Goal: Navigation & Orientation: Find specific page/section

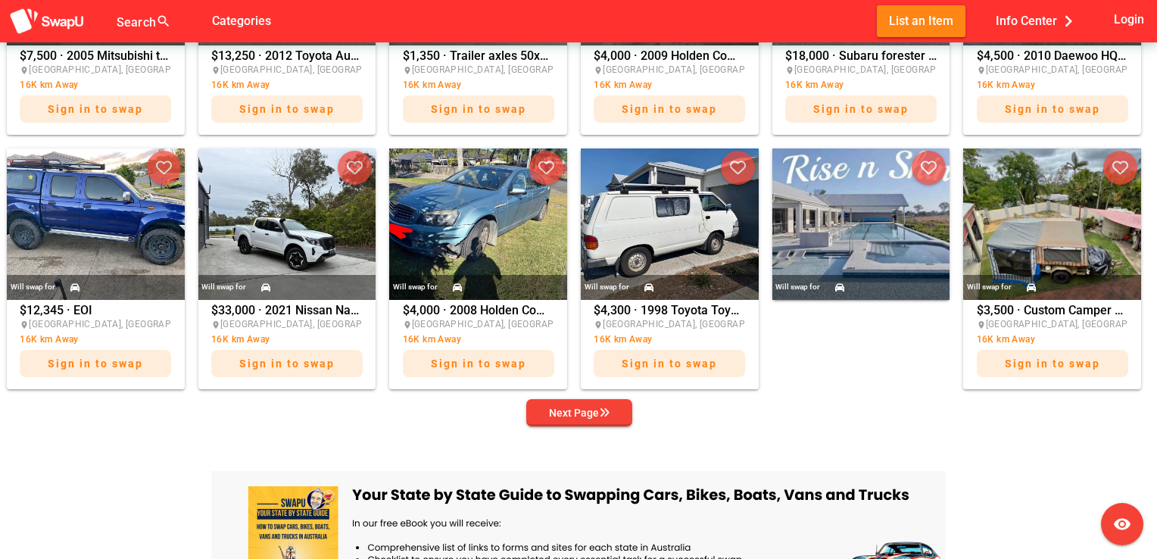
scroll to position [582, 0]
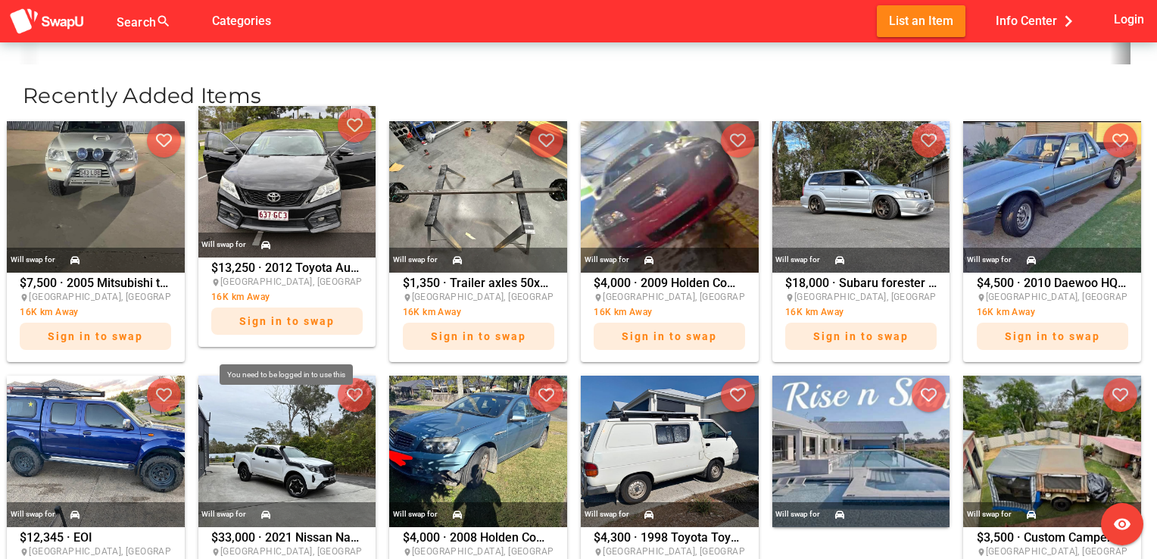
click at [250, 323] on span "Sign in to swap" at bounding box center [286, 321] width 95 height 12
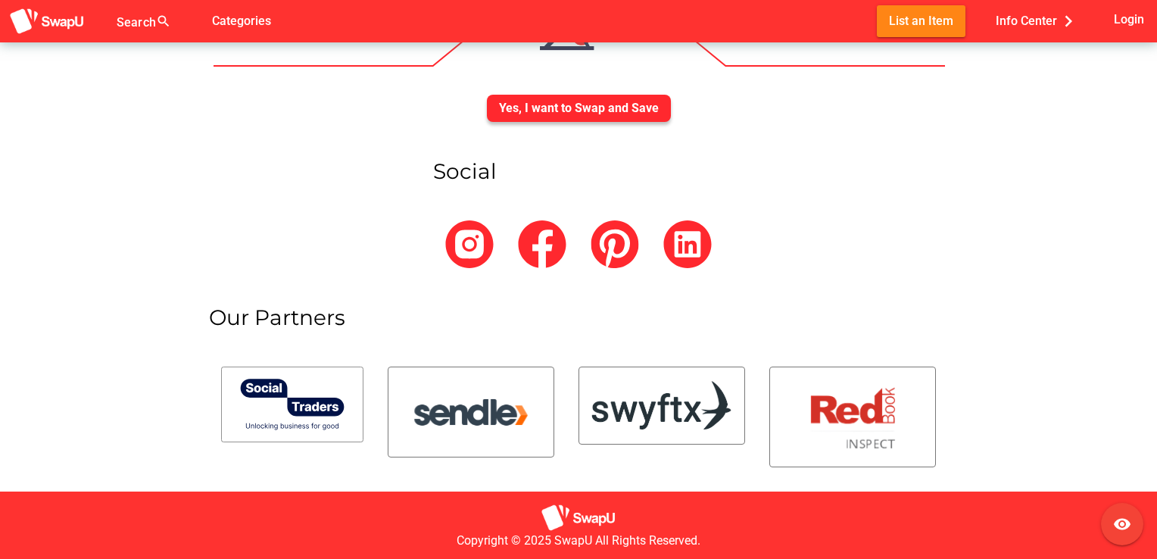
scroll to position [5582, 0]
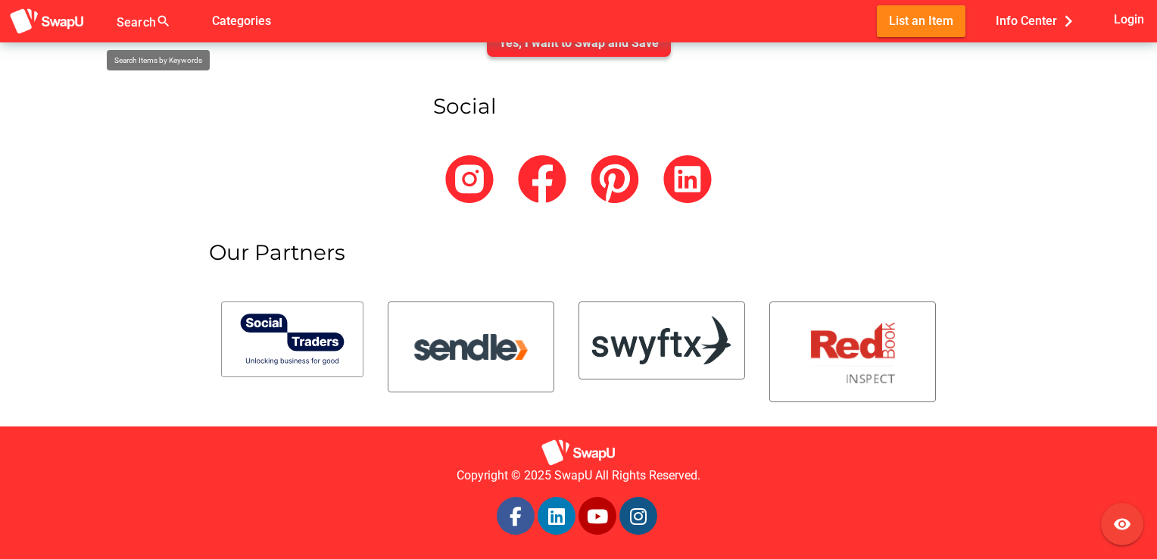
click at [130, 20] on div at bounding box center [149, 30] width 64 height 24
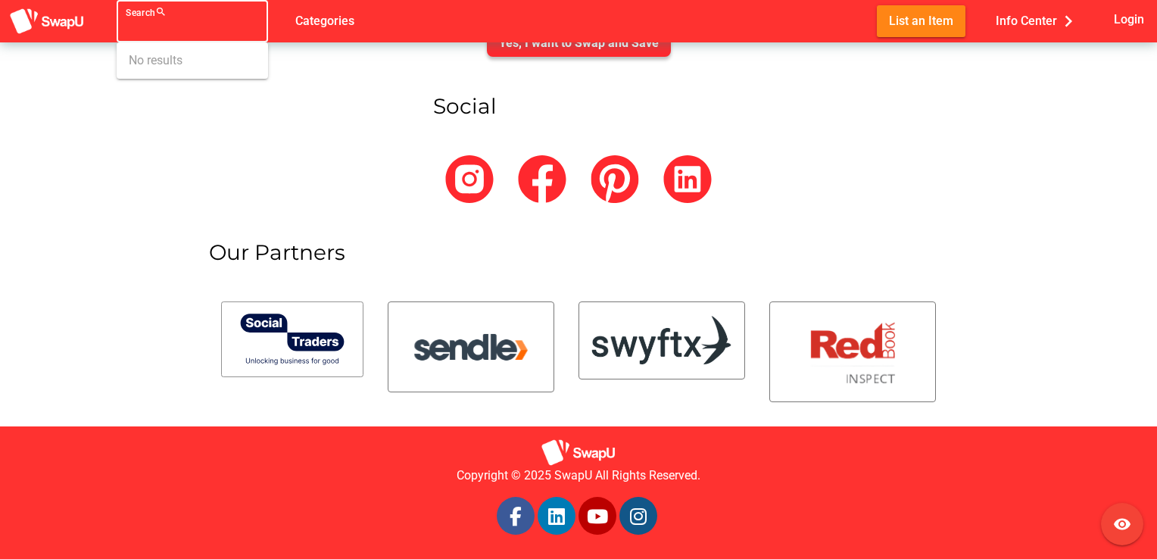
click at [311, 37] on div "Search search false Categories List an Item Info Center chevron_right Login" at bounding box center [578, 21] width 1157 height 42
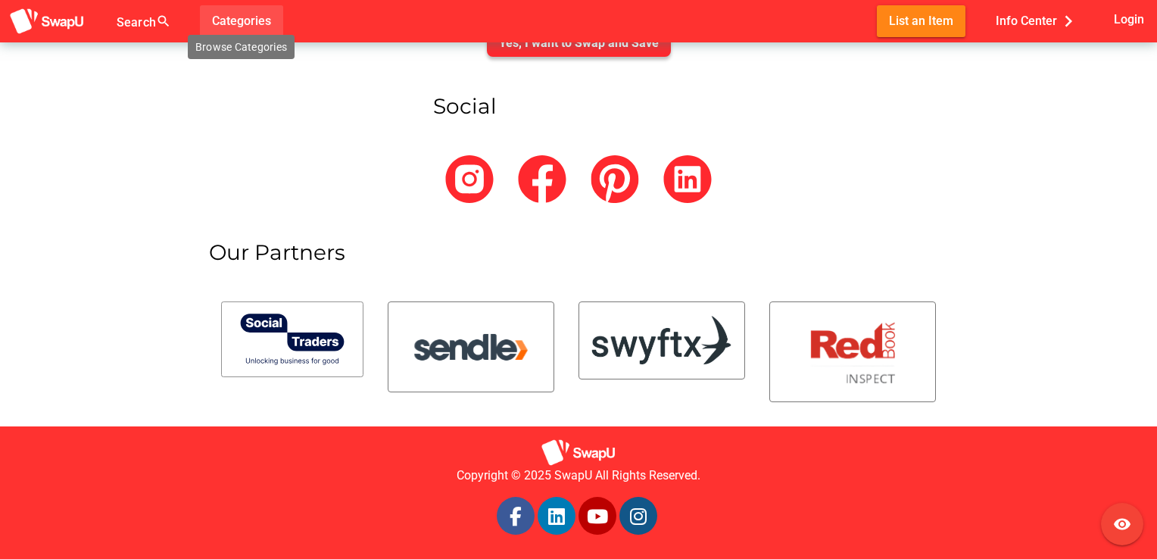
click at [261, 34] on button "Categories" at bounding box center [241, 20] width 83 height 31
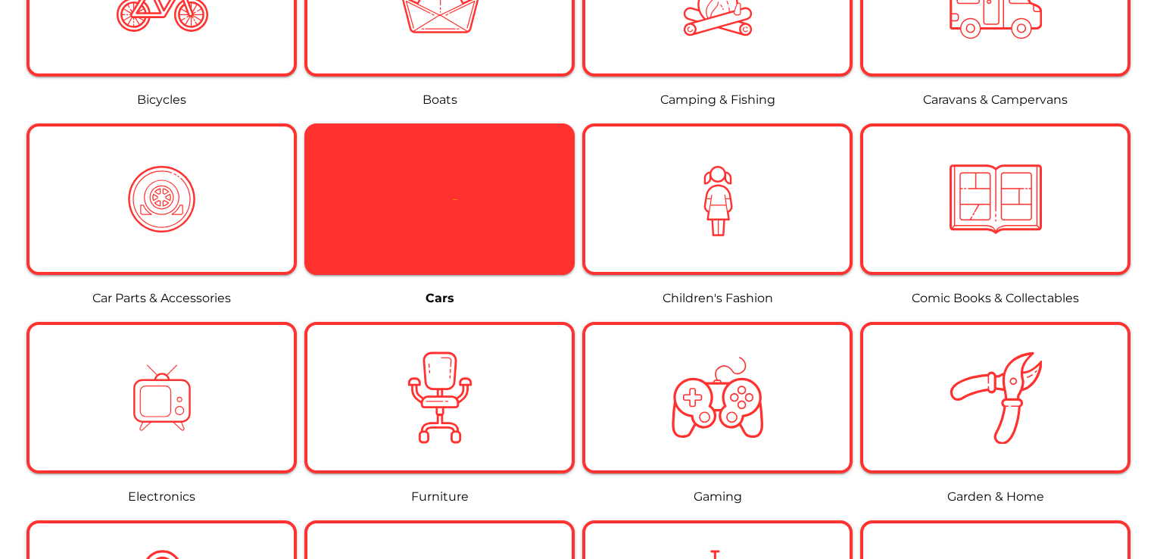
scroll to position [530, 0]
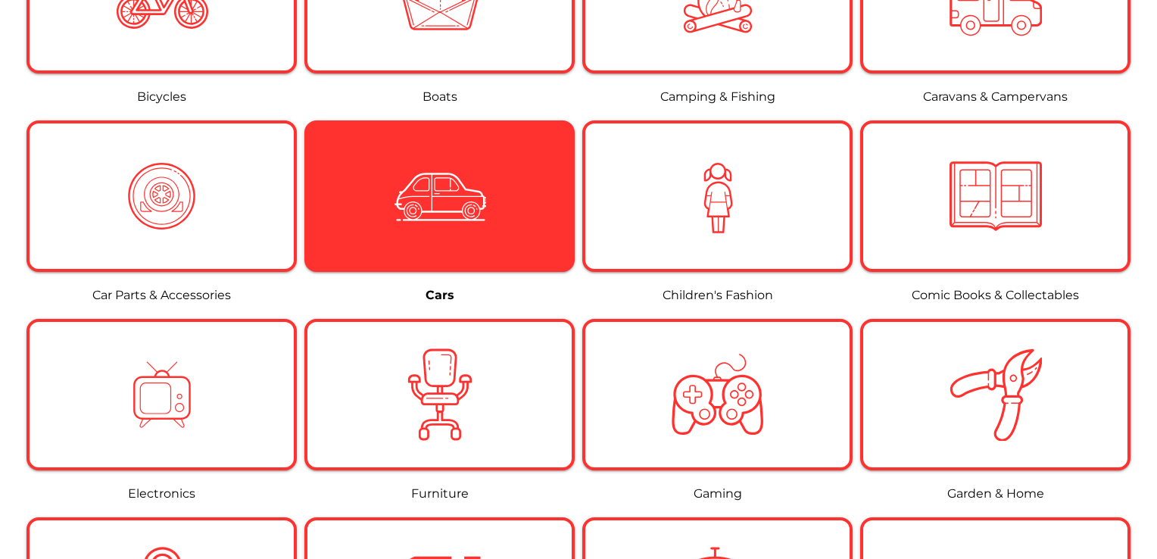
click at [445, 186] on icon at bounding box center [440, 196] width 38 height 38
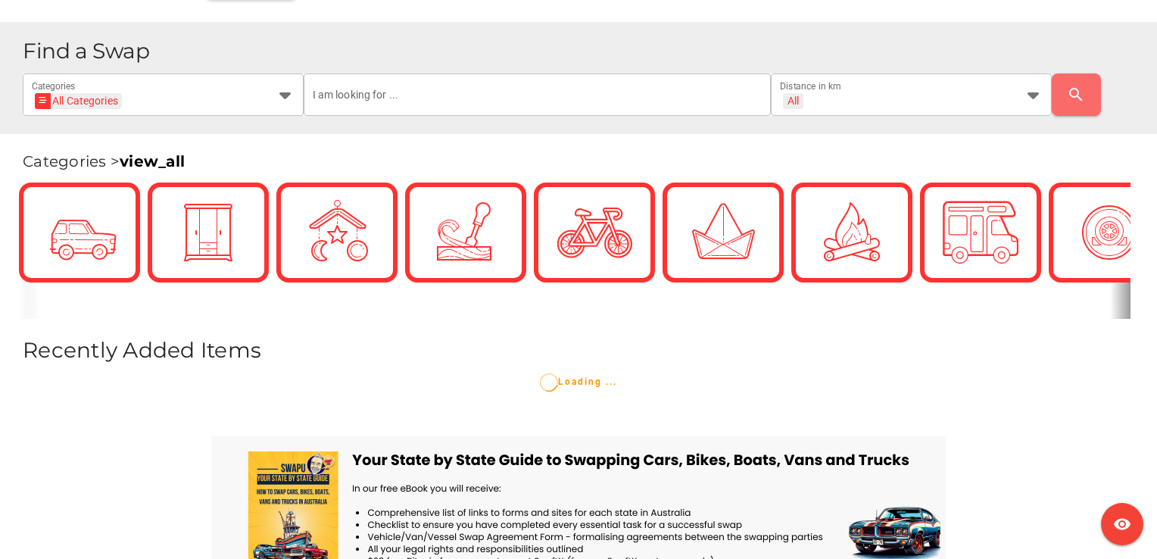
scroll to position [303, 0]
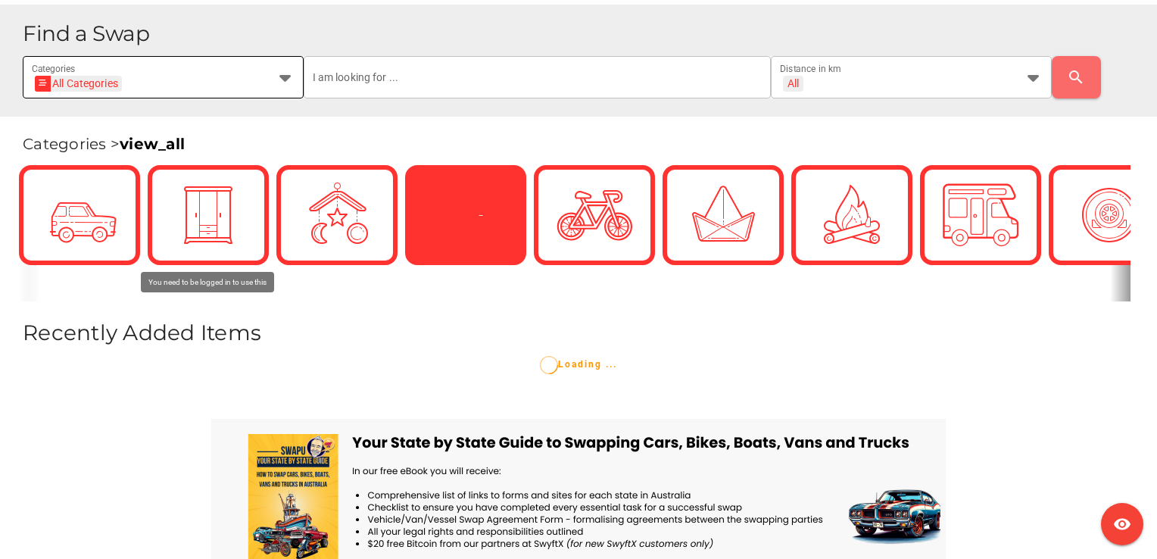
click at [251, 83] on div "All Categories All Categories" at bounding box center [150, 86] width 236 height 24
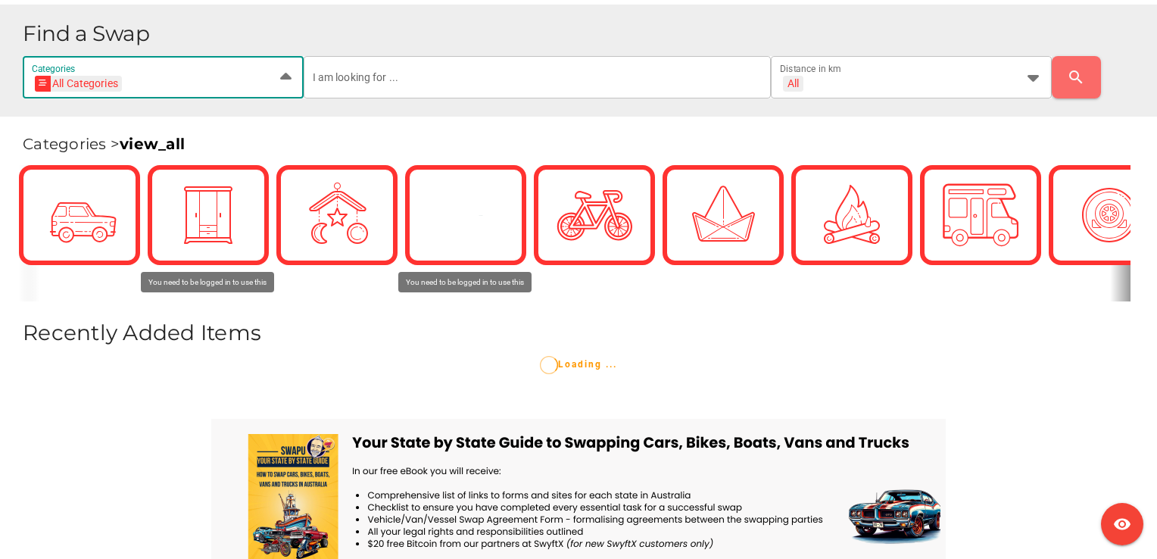
click at [282, 71] on icon at bounding box center [285, 77] width 18 height 18
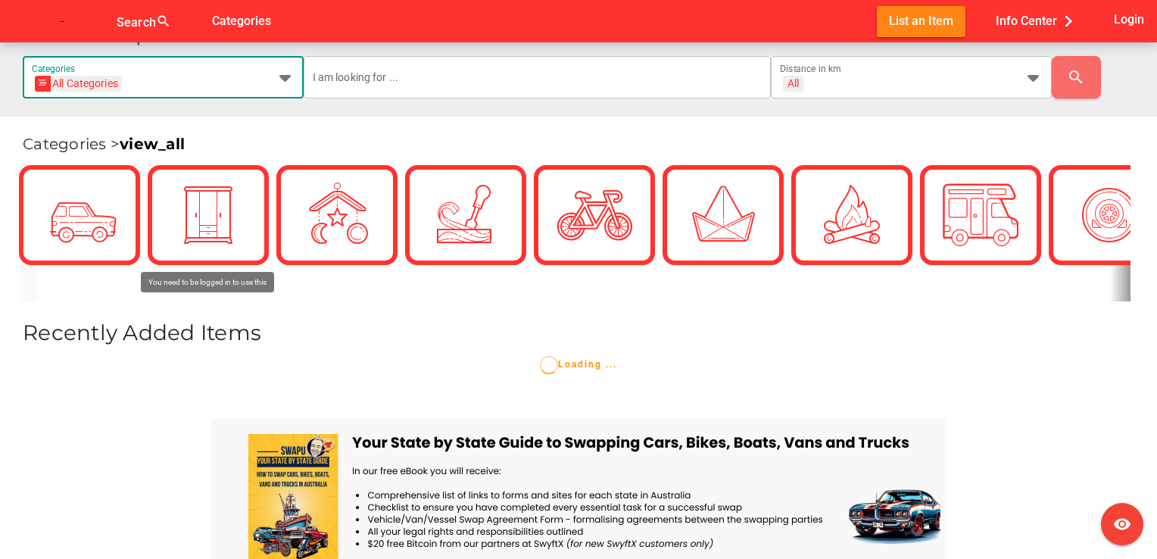
scroll to position [0, 64]
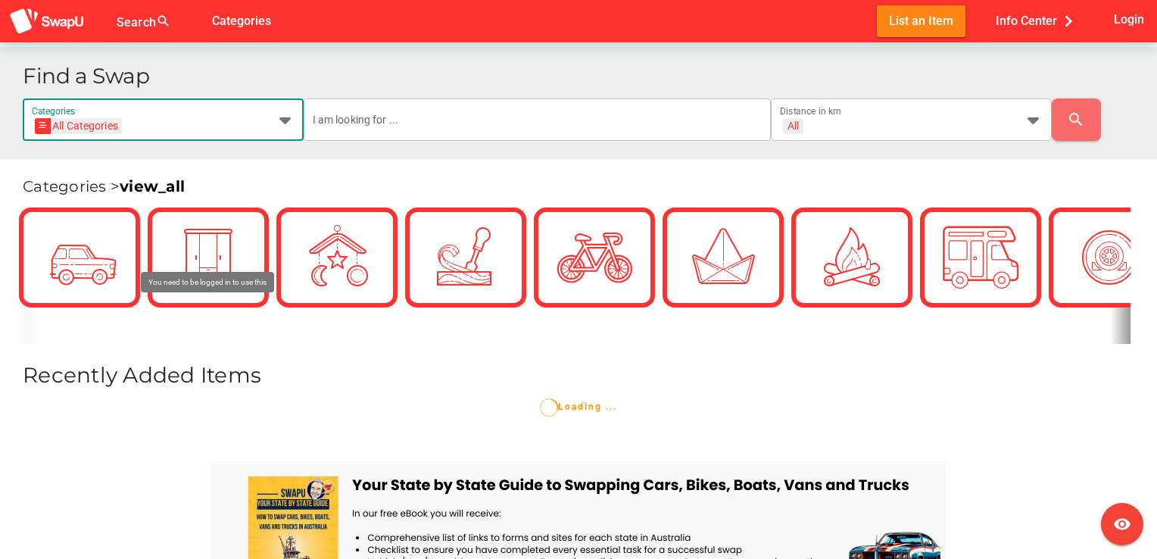
click at [273, 123] on div at bounding box center [280, 119] width 27 height 42
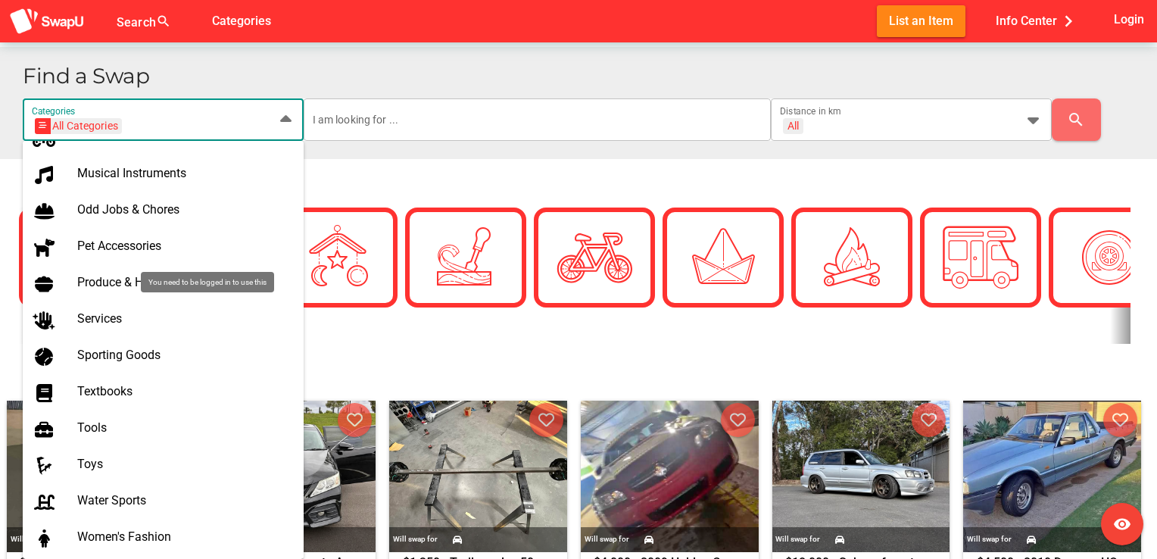
scroll to position [927, 0]
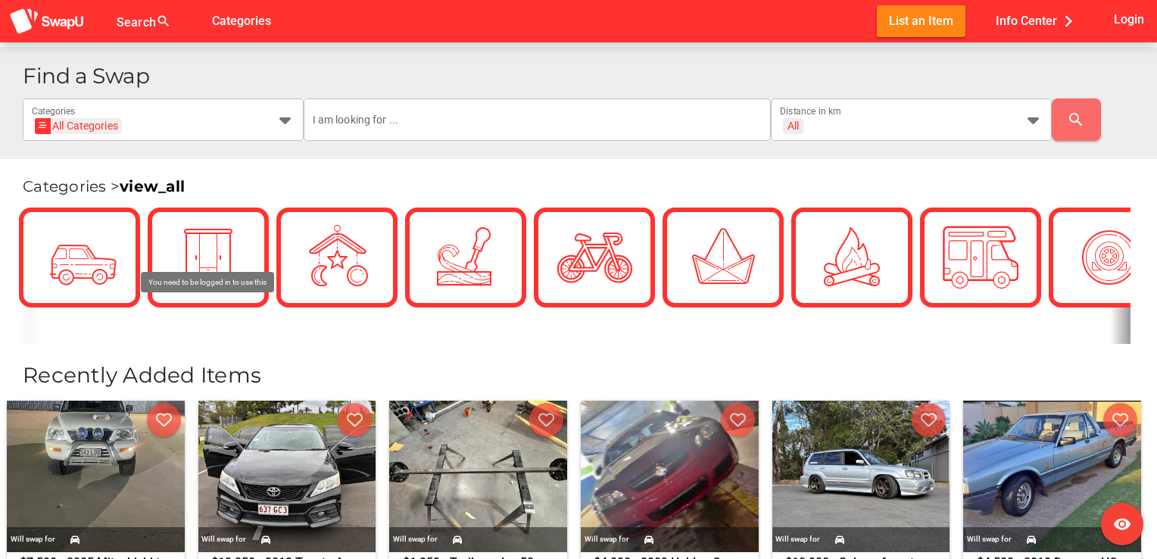
click at [421, 186] on div "Categories > view_all" at bounding box center [578, 178] width 1157 height 39
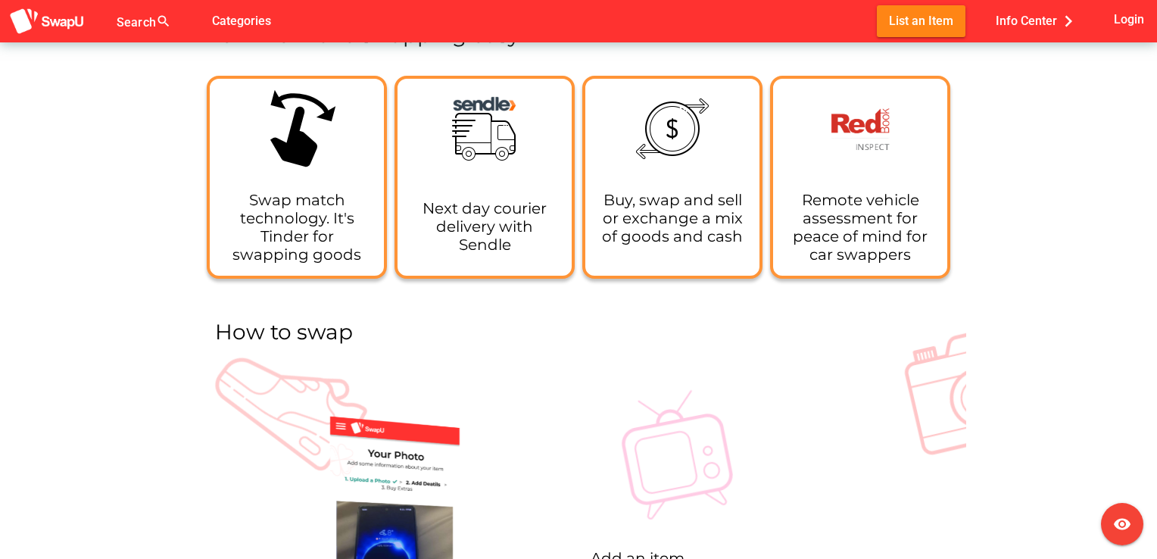
scroll to position [1969, 0]
